Goal: Transaction & Acquisition: Purchase product/service

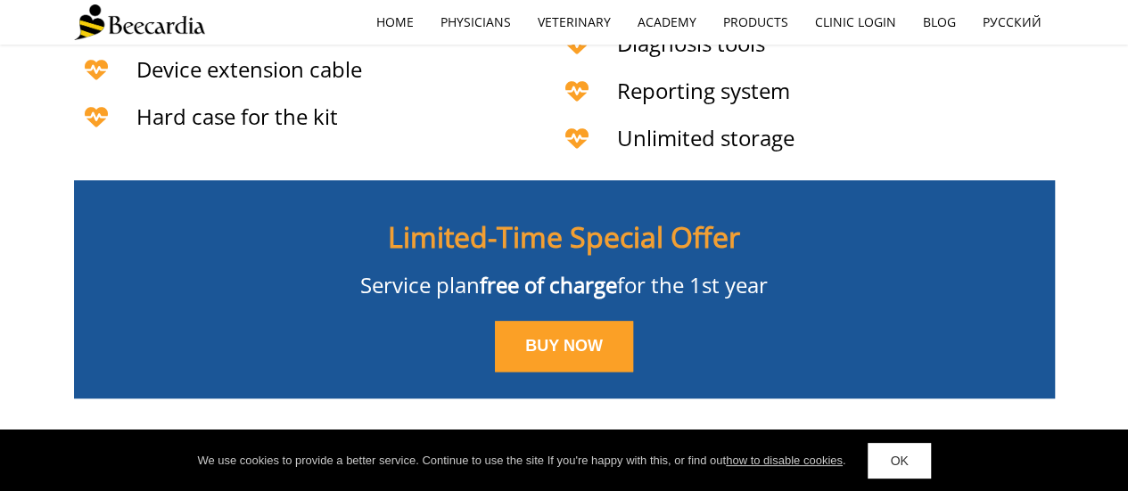
scroll to position [4384, 0]
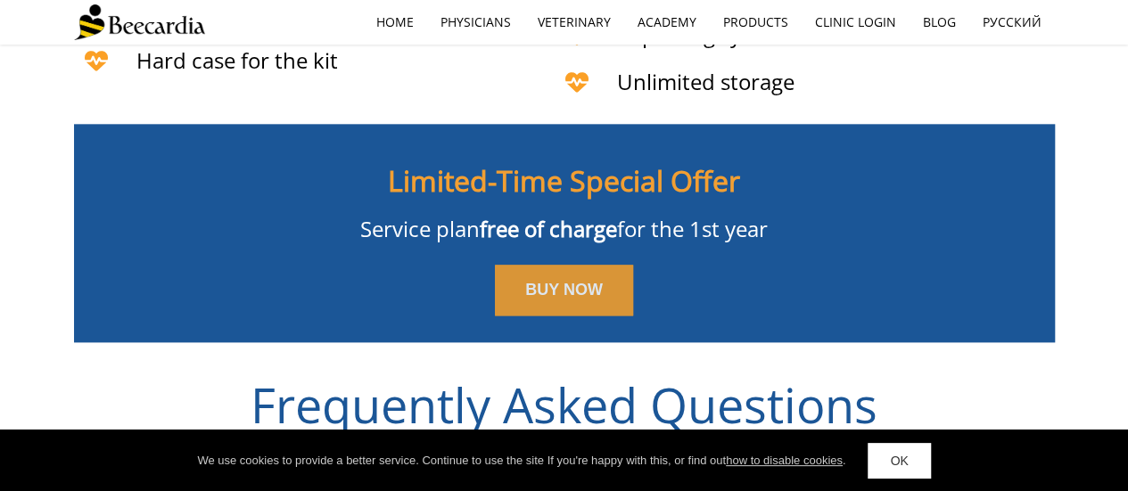
click at [565, 265] on link "BUY NOW" at bounding box center [564, 291] width 138 height 52
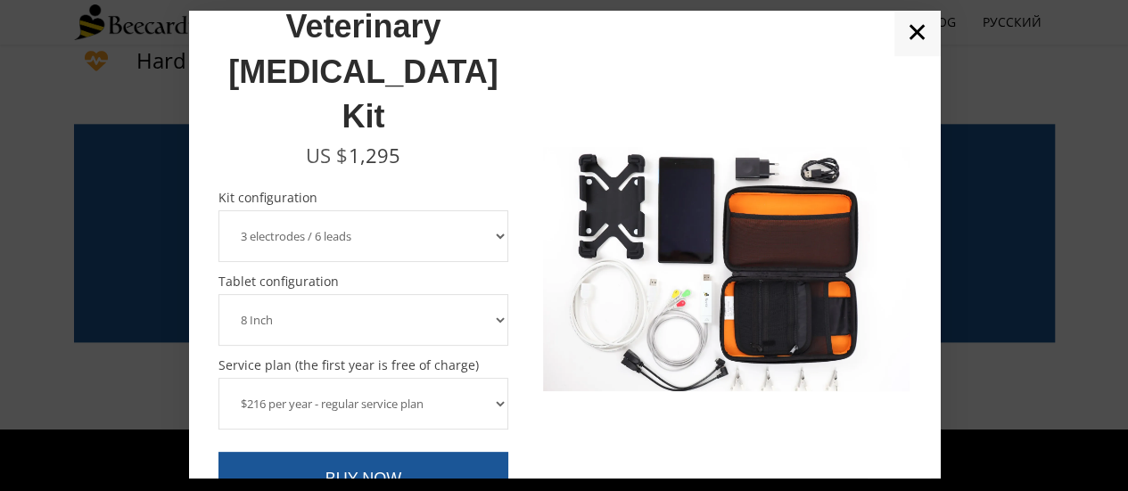
scroll to position [52, 0]
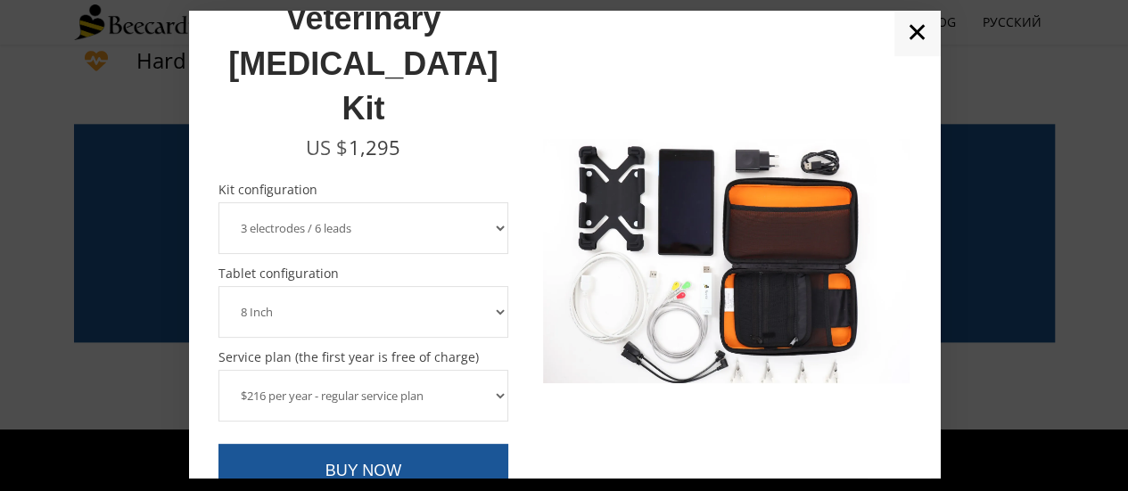
click at [496, 286] on select "8 Inch 10 Inch" at bounding box center [364, 312] width 291 height 52
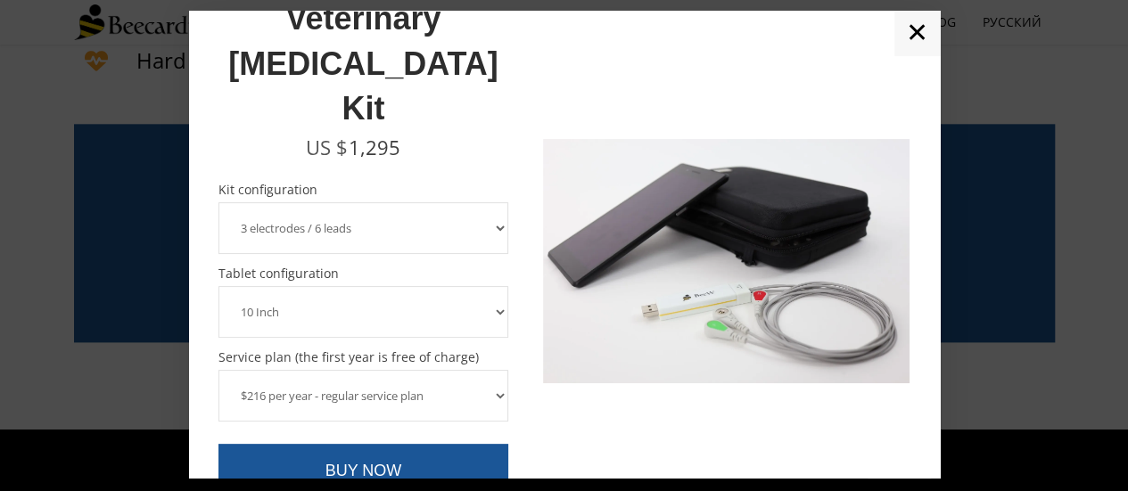
click at [219, 286] on select "8 Inch 10 Inch" at bounding box center [364, 312] width 291 height 52
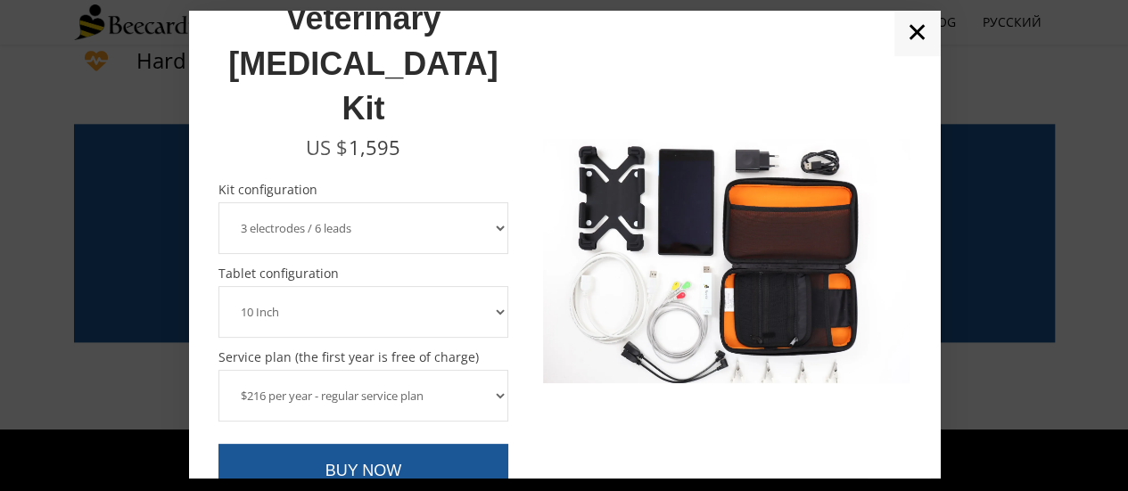
click at [483, 286] on select "8 Inch 10 Inch" at bounding box center [364, 312] width 291 height 52
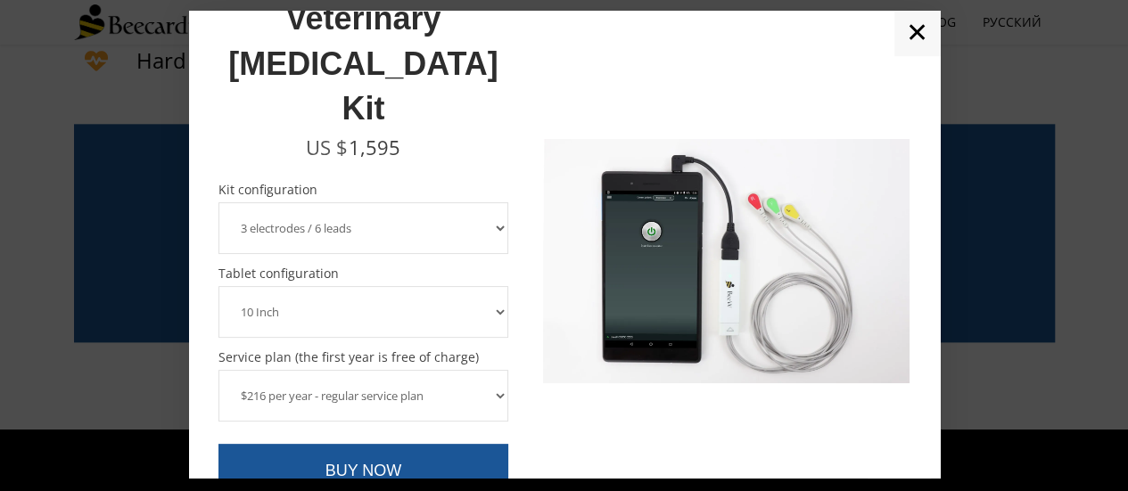
select select "8 Inch"
click at [219, 286] on select "8 Inch 10 Inch" at bounding box center [364, 312] width 291 height 52
click at [482, 202] on select "3 electrodes / 6 leads 5 electrodes / 7 leads" at bounding box center [364, 228] width 291 height 52
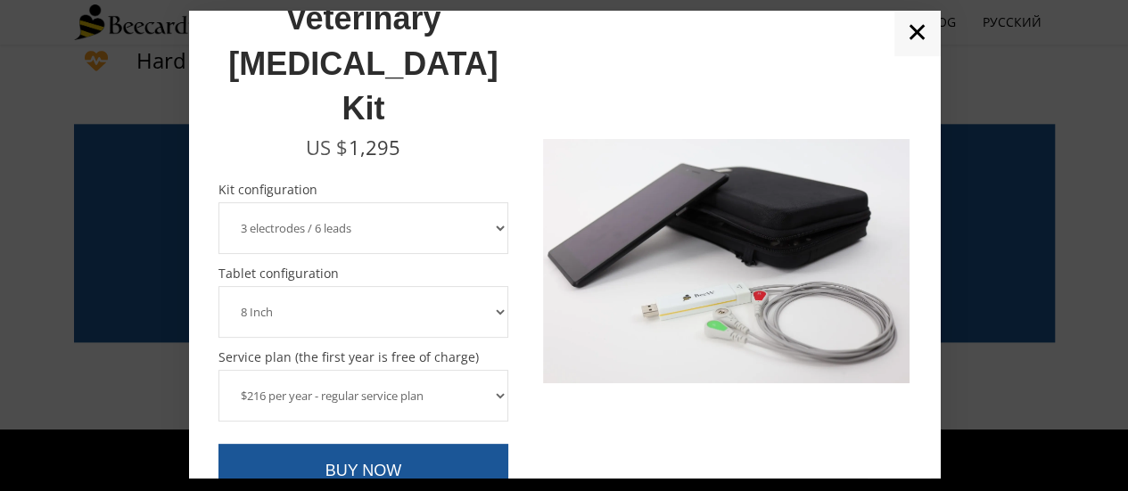
click at [482, 202] on select "3 electrodes / 6 leads 5 electrodes / 7 leads" at bounding box center [364, 228] width 291 height 52
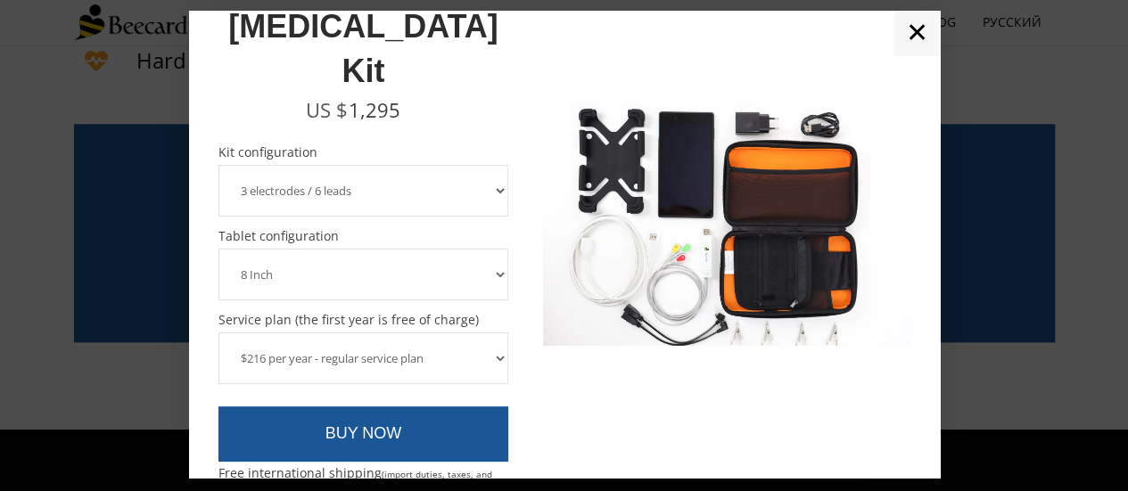
click at [478, 333] on select "$216 per year - regular service plan $120 per year - plan without the device in…" at bounding box center [364, 359] width 291 height 52
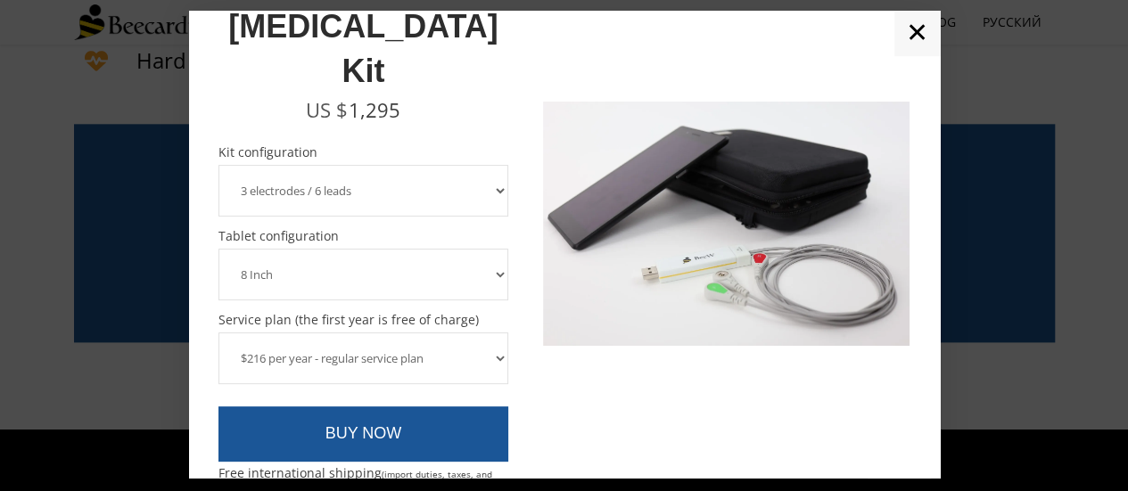
click at [478, 333] on select "$216 per year - regular service plan $120 per year - plan without the device in…" at bounding box center [364, 359] width 291 height 52
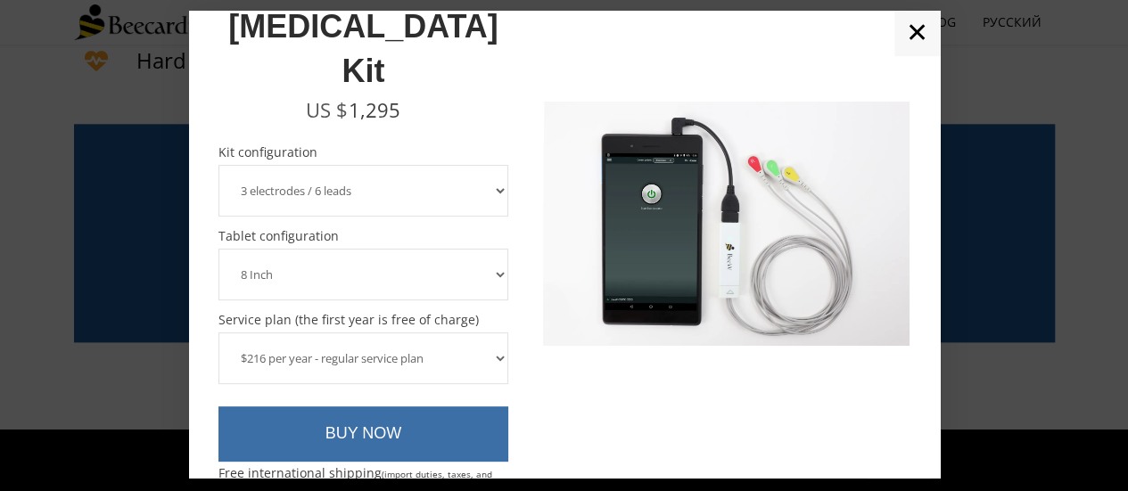
click at [384, 407] on link "BUY NOW" at bounding box center [364, 434] width 291 height 55
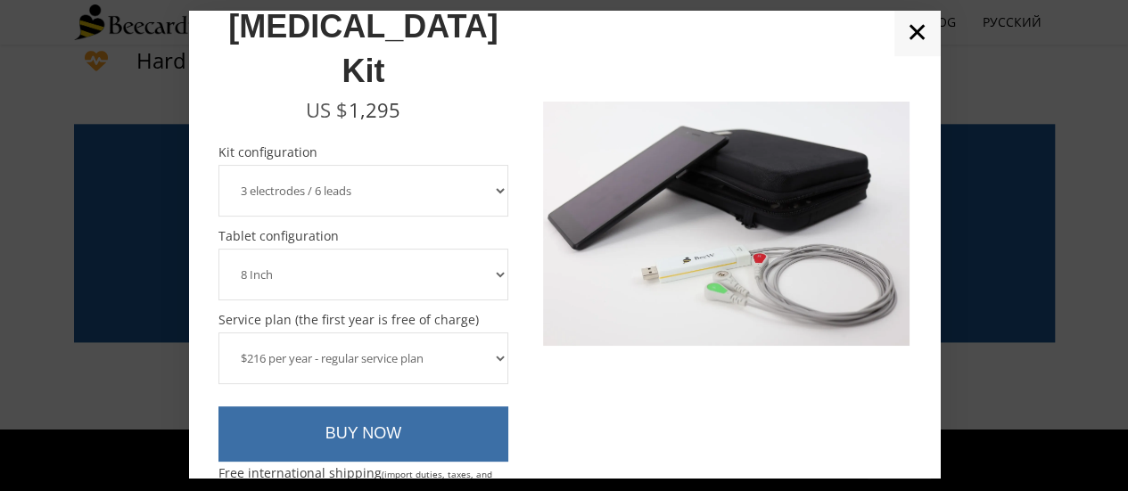
scroll to position [4376, 0]
